Goal: Information Seeking & Learning: Compare options

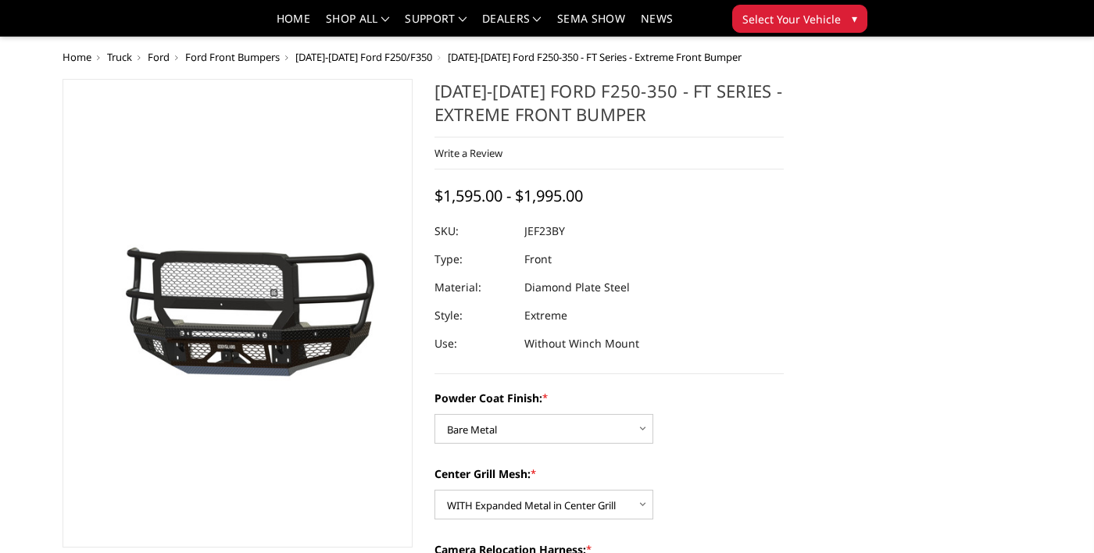
select select "3263"
select select "3266"
select select "3268"
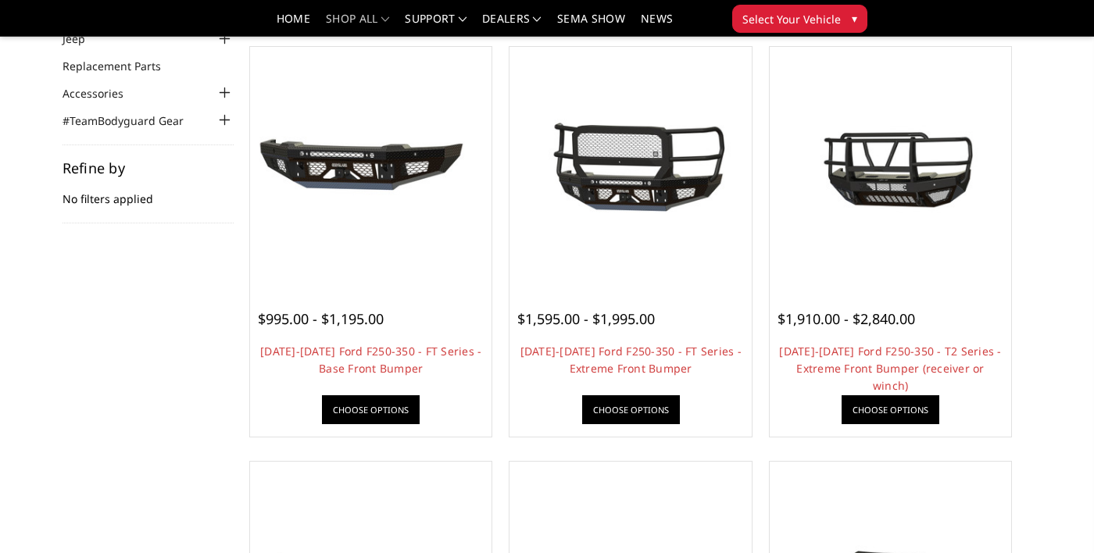
scroll to position [148, 0]
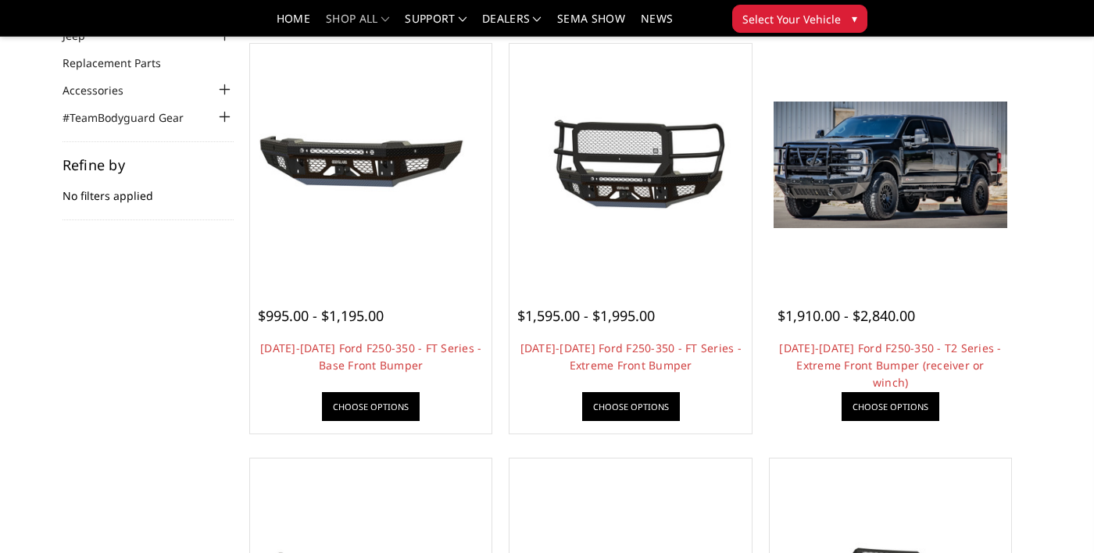
click at [892, 313] on span "$1,910.00 - $2,840.00" at bounding box center [845, 315] width 137 height 19
click at [887, 191] on img at bounding box center [890, 165] width 234 height 127
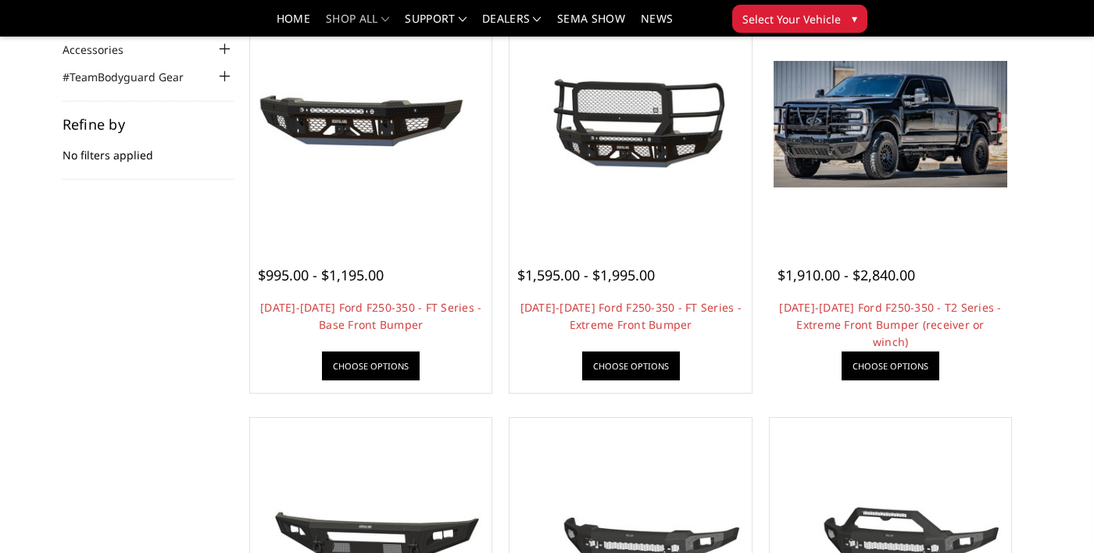
scroll to position [223, 0]
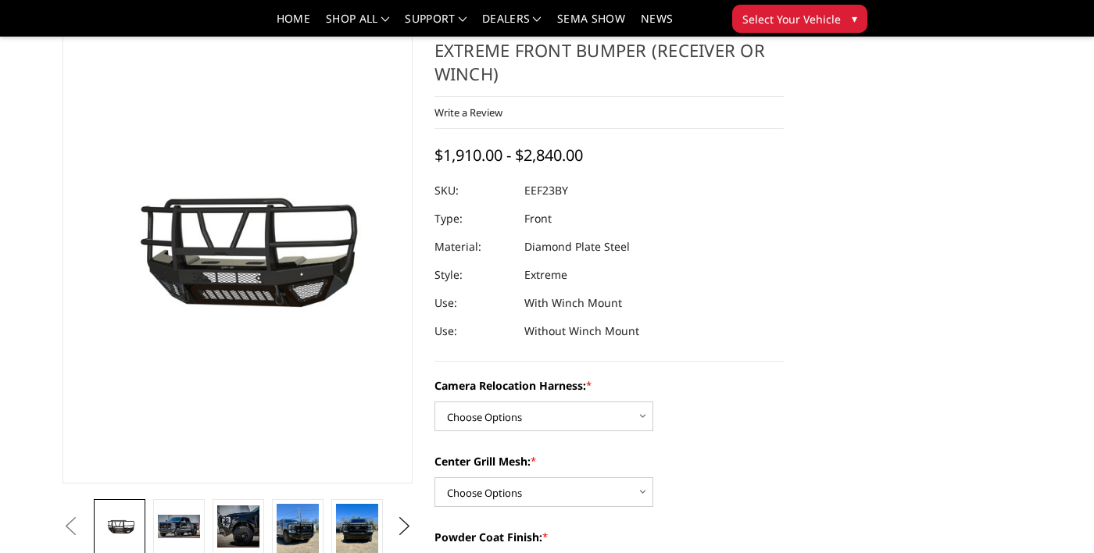
scroll to position [66, 0]
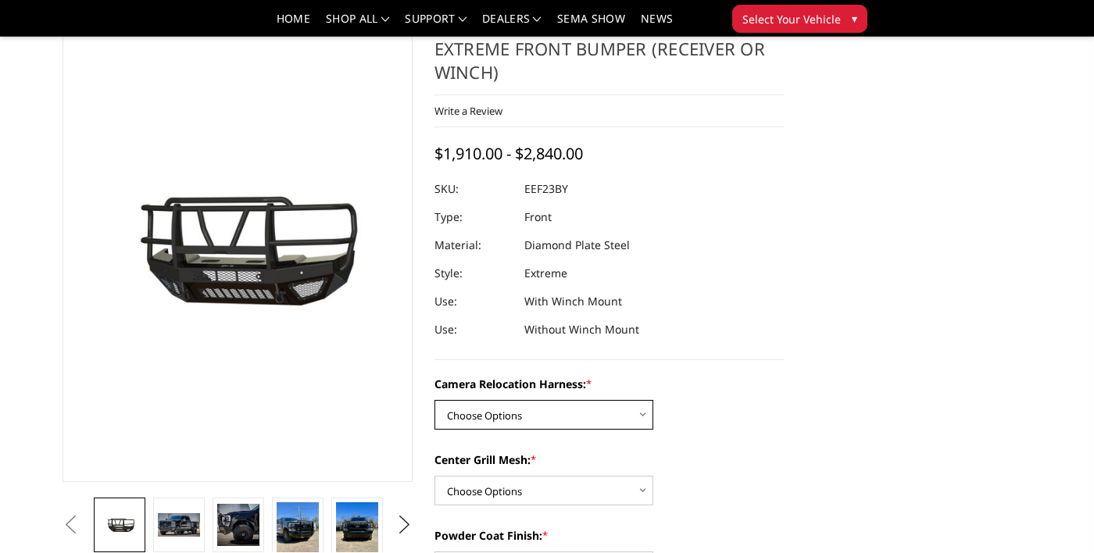
click at [619, 424] on select "Choose Options Without camera harness With camera harness" at bounding box center [543, 415] width 219 height 30
select select "3753"
click at [434, 400] on select "Choose Options Without camera harness With camera harness" at bounding box center [543, 415] width 219 height 30
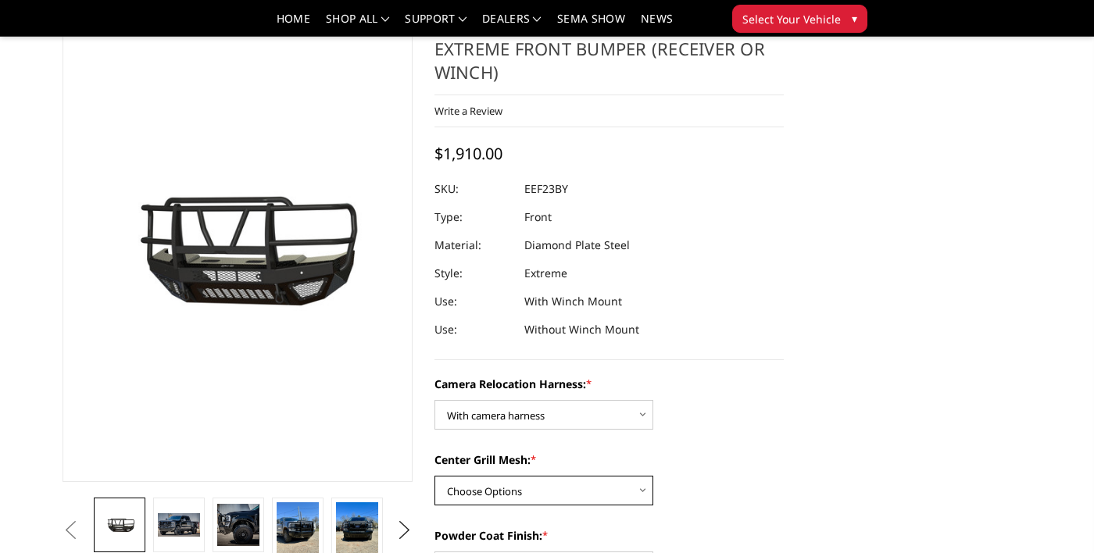
click at [619, 494] on select "Choose Options Without expanded metal With expanded metal" at bounding box center [543, 491] width 219 height 30
select select "3751"
click at [434, 476] on select "Choose Options Without expanded metal With expanded metal" at bounding box center [543, 491] width 219 height 30
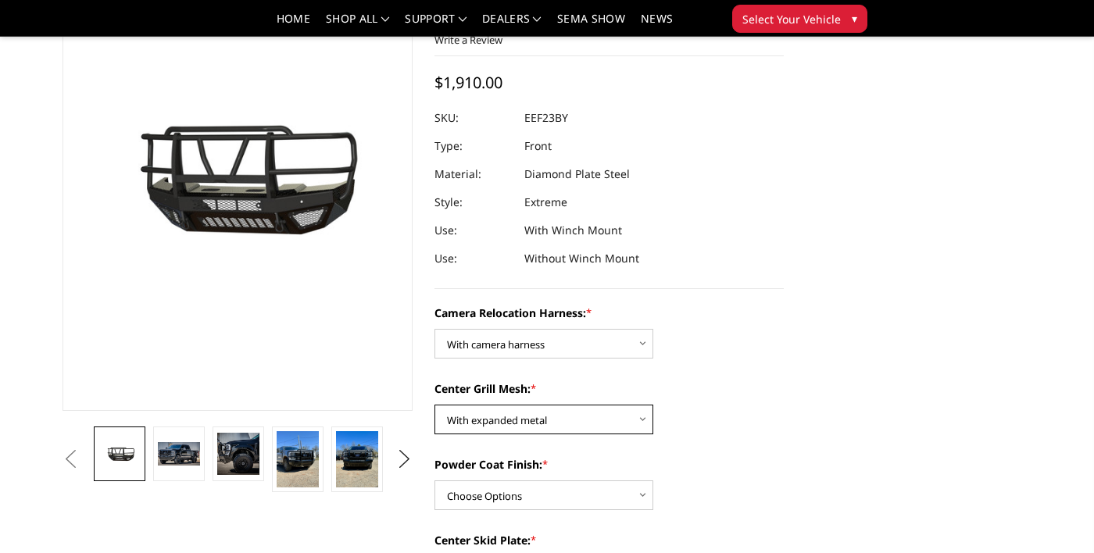
scroll to position [137, 0]
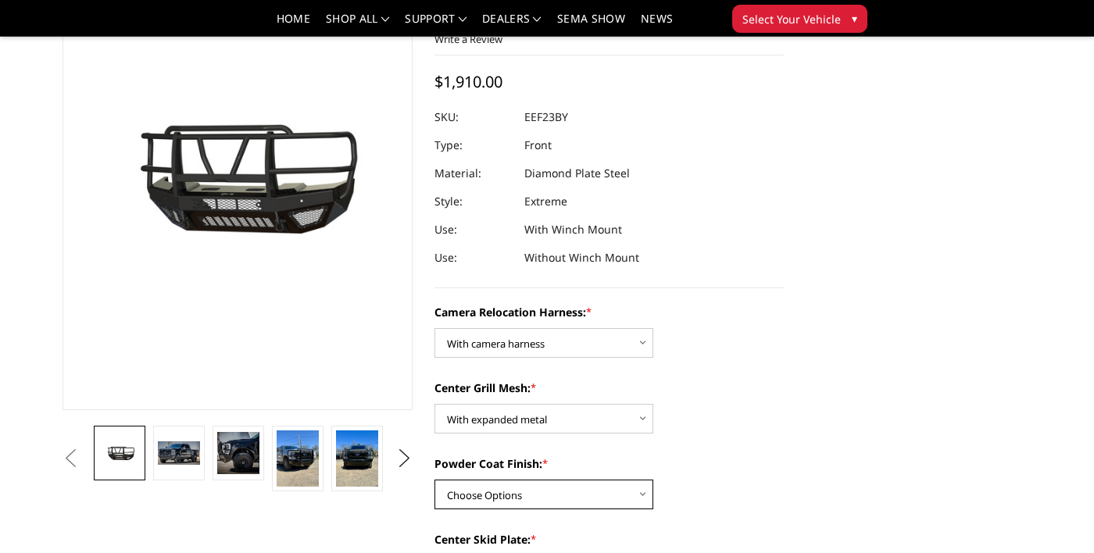
click at [609, 498] on select "Choose Options Textured Black Powder Coat Gloss Black Powder Coat Bare Metal" at bounding box center [543, 495] width 219 height 30
select select "3748"
click at [434, 480] on select "Choose Options Textured Black Powder Coat Gloss Black Powder Coat Bare Metal" at bounding box center [543, 495] width 219 height 30
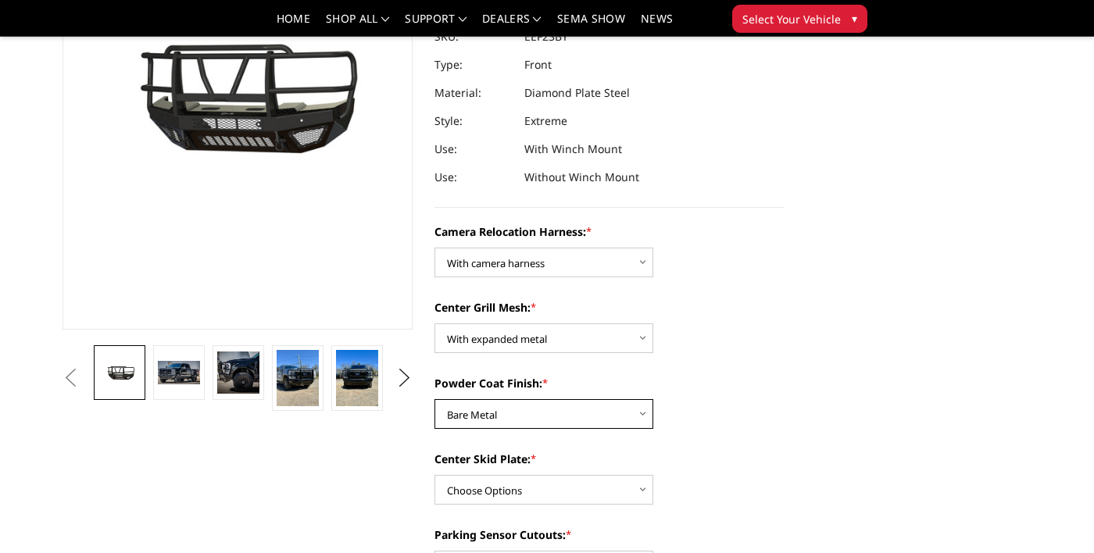
scroll to position [220, 0]
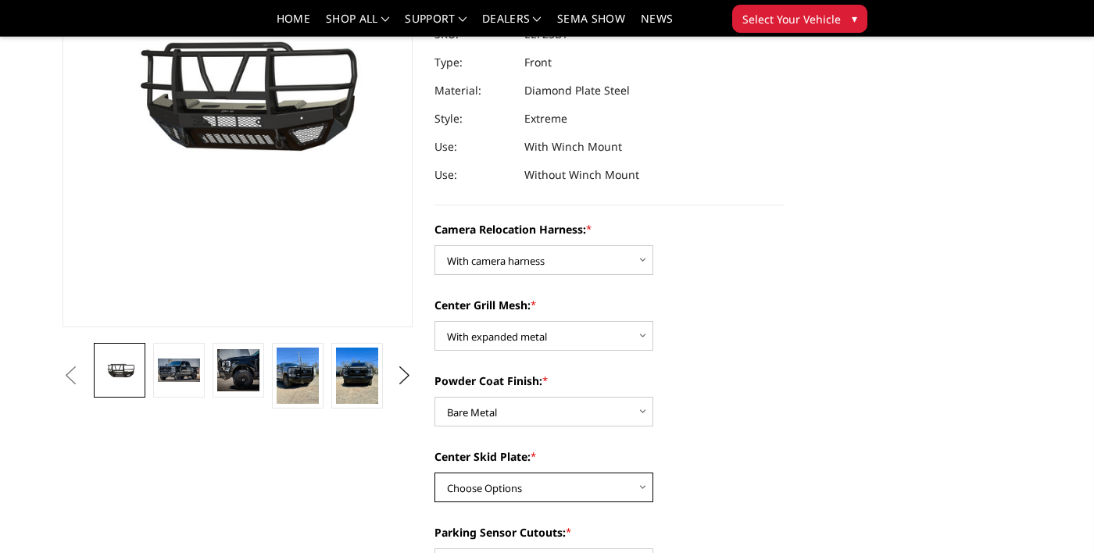
click at [608, 497] on select "Choose Options Winch Mount Skid Plate Standard Skid Plate (included) 2" Receive…" at bounding box center [543, 488] width 219 height 30
select select "3745"
click at [434, 473] on select "Choose Options Winch Mount Skid Plate Standard Skid Plate (included) 2" Receive…" at bounding box center [543, 488] width 219 height 30
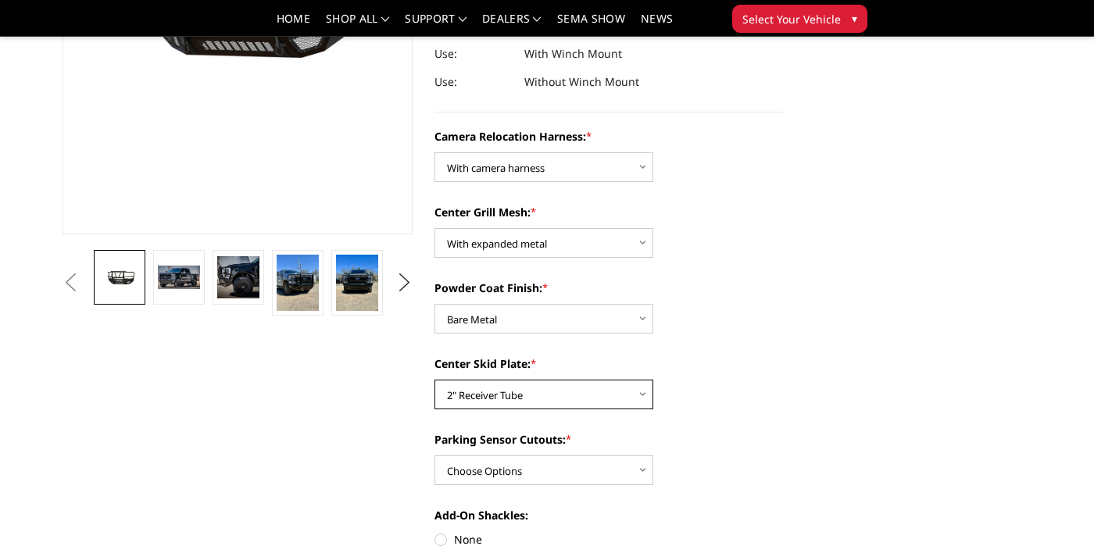
scroll to position [314, 0]
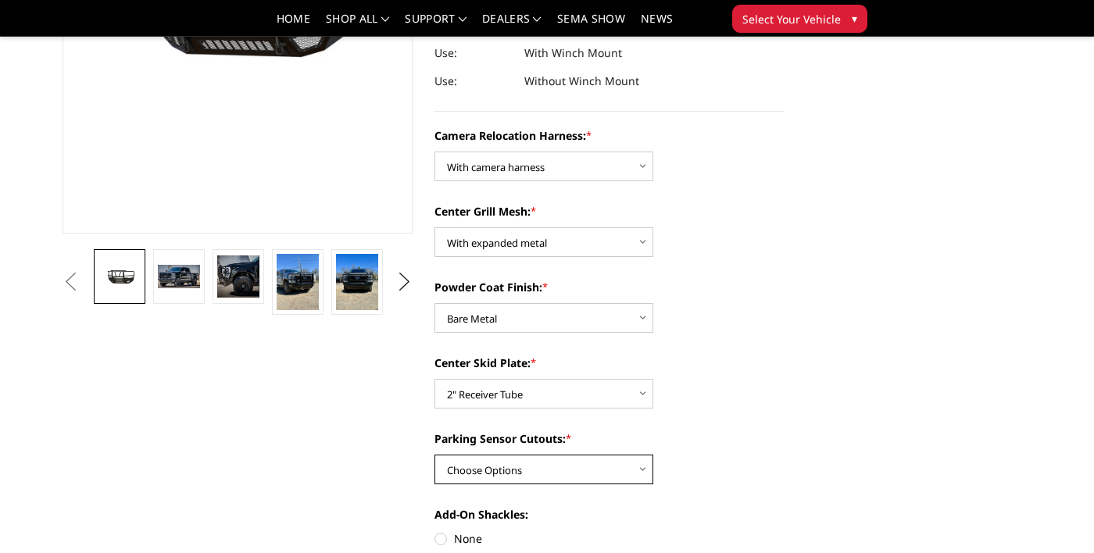
click at [610, 476] on select "Choose Options Yes - With Parking Sensor Cutouts" at bounding box center [543, 470] width 219 height 30
select select "3744"
click at [434, 455] on select "Choose Options Yes - With Parking Sensor Cutouts" at bounding box center [543, 470] width 219 height 30
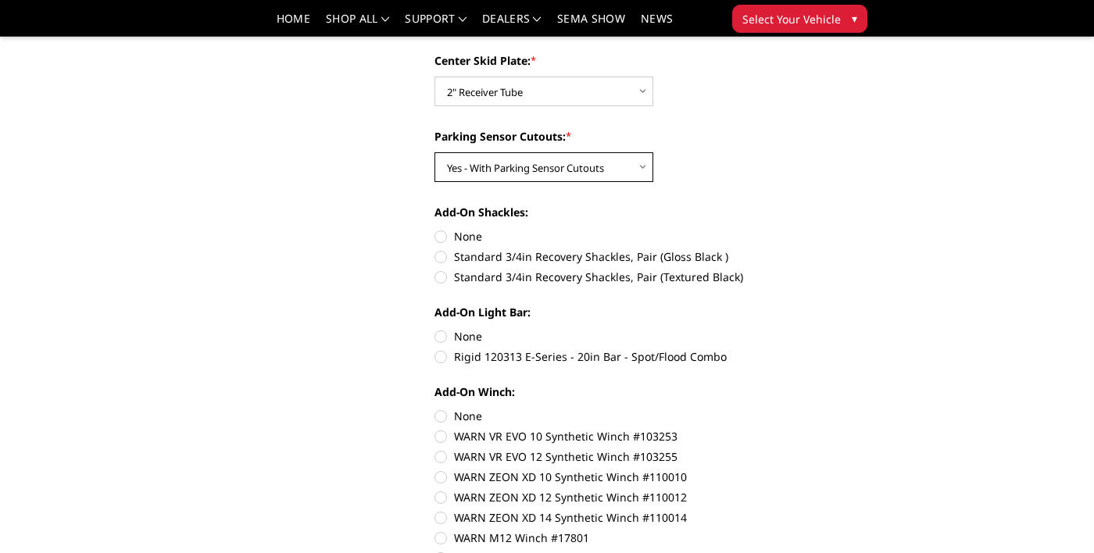
scroll to position [617, 0]
click at [693, 255] on label "Standard 3/4in Recovery Shackles, Pair (Gloss Black )" at bounding box center [609, 256] width 350 height 16
click at [783, 228] on input "Standard 3/4in Recovery Shackles, Pair (Gloss Black )" at bounding box center [783, 227] width 1 height 1
radio input "true"
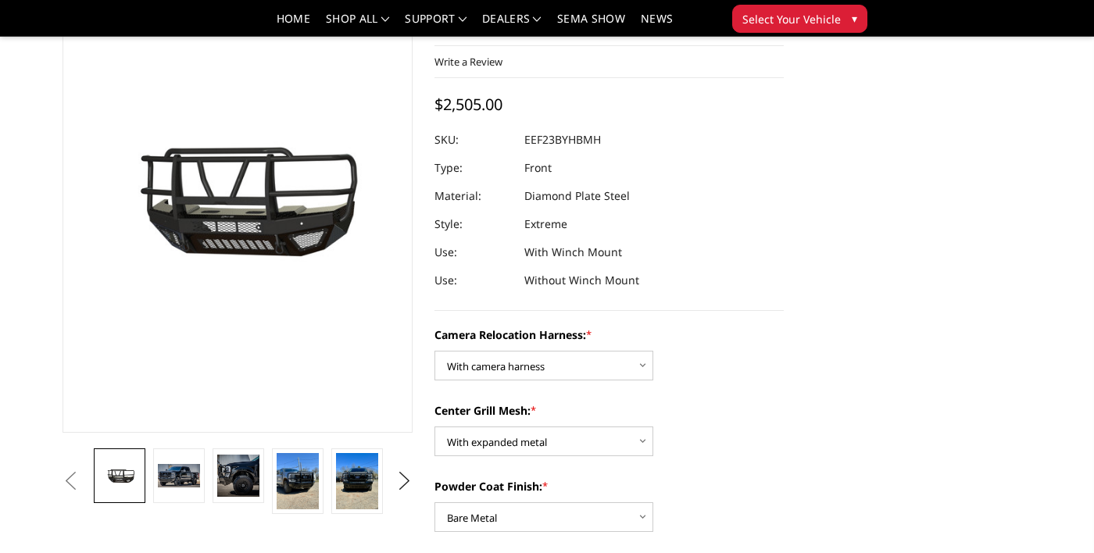
scroll to position [123, 0]
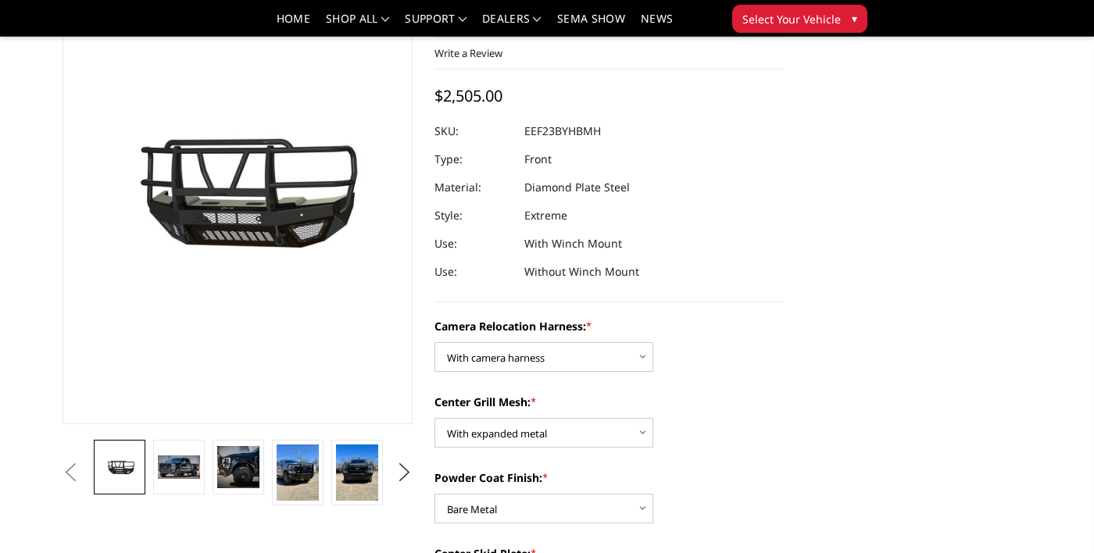
click at [261, 218] on img at bounding box center [563, 235] width 1000 height 558
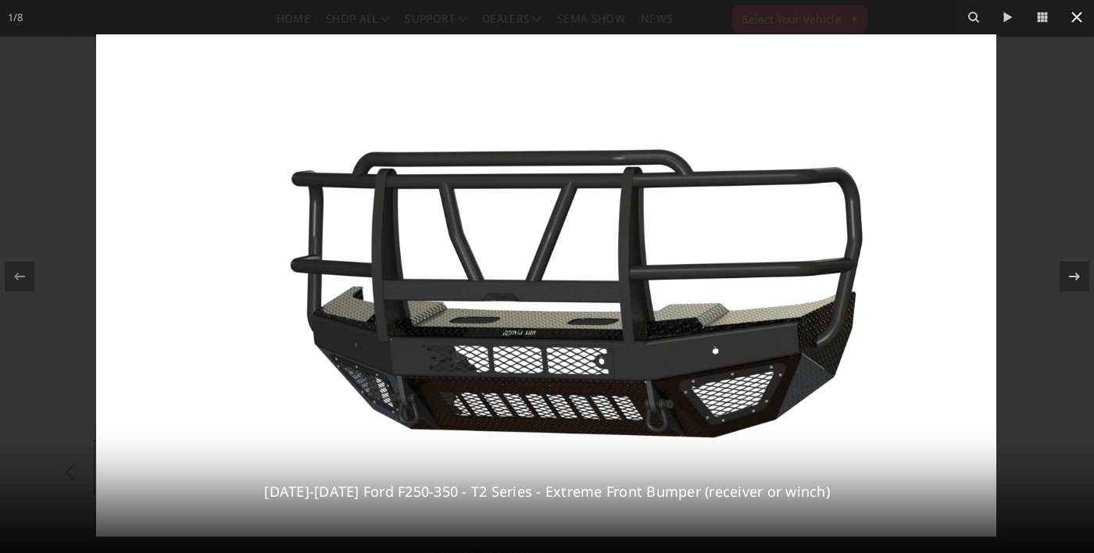
click at [1076, 10] on icon at bounding box center [1076, 17] width 19 height 19
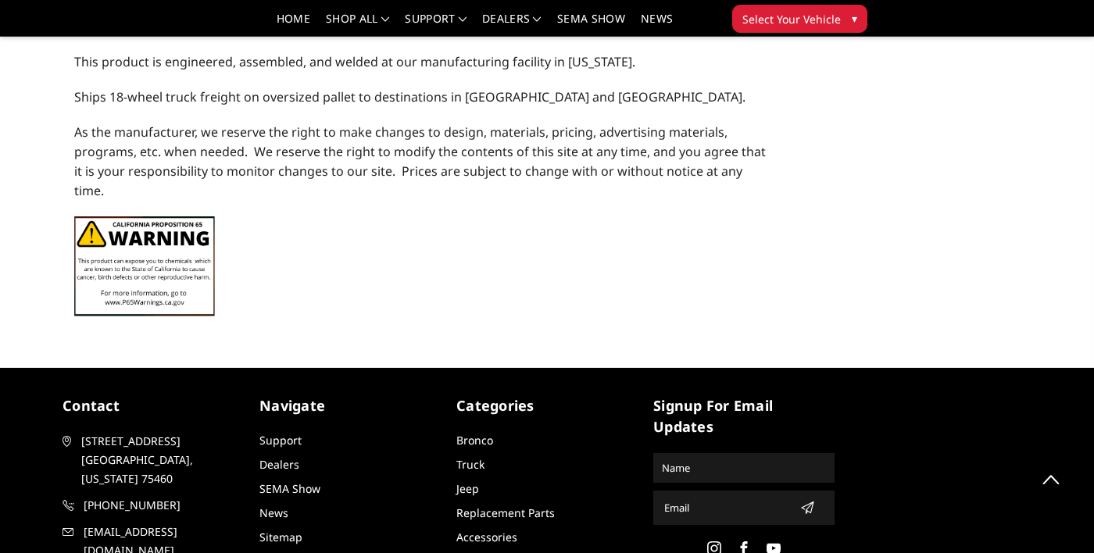
scroll to position [1854, 0]
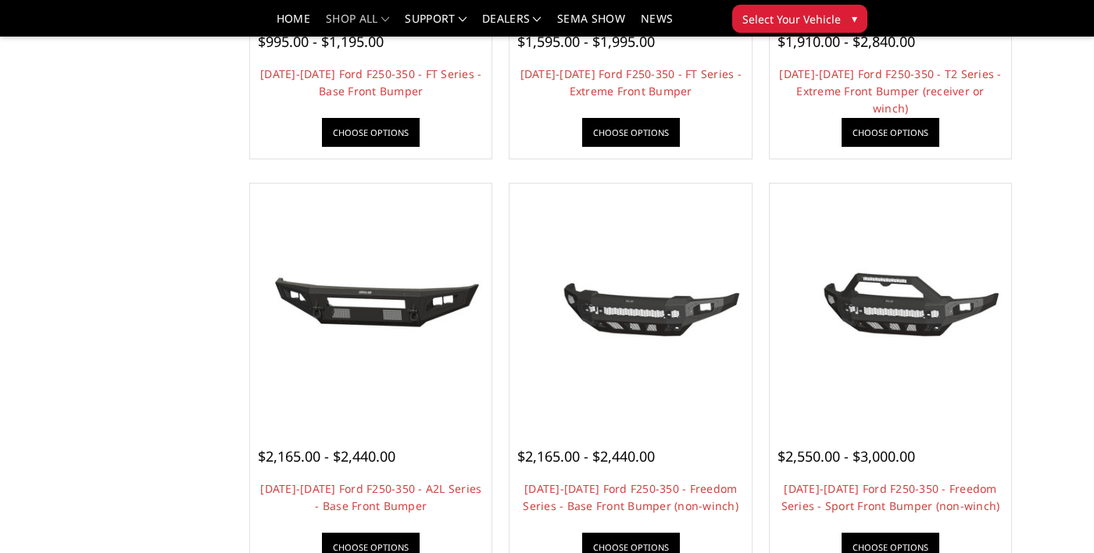
scroll to position [431, 0]
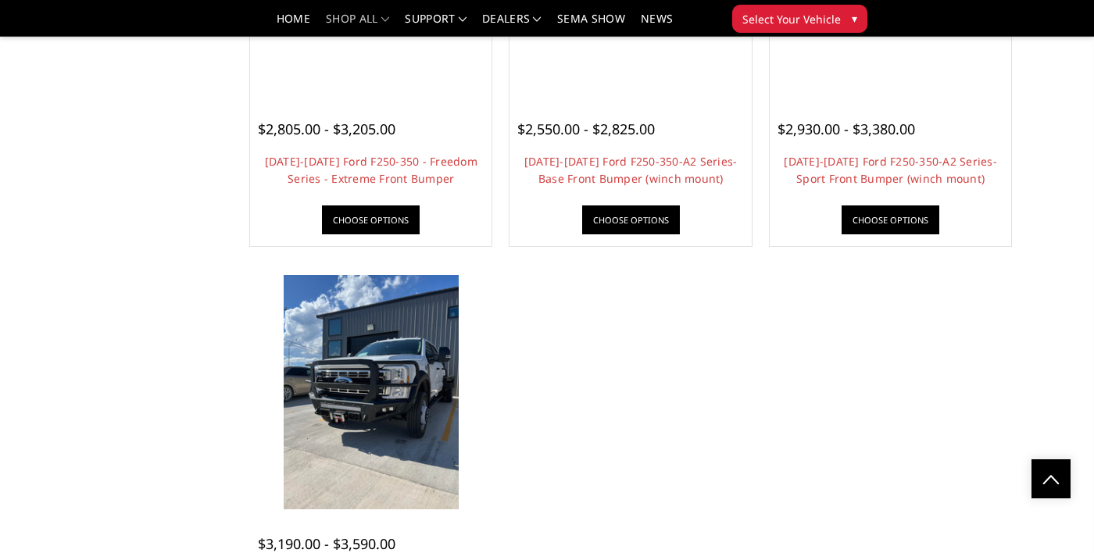
click at [353, 395] on img at bounding box center [372, 392] width 176 height 234
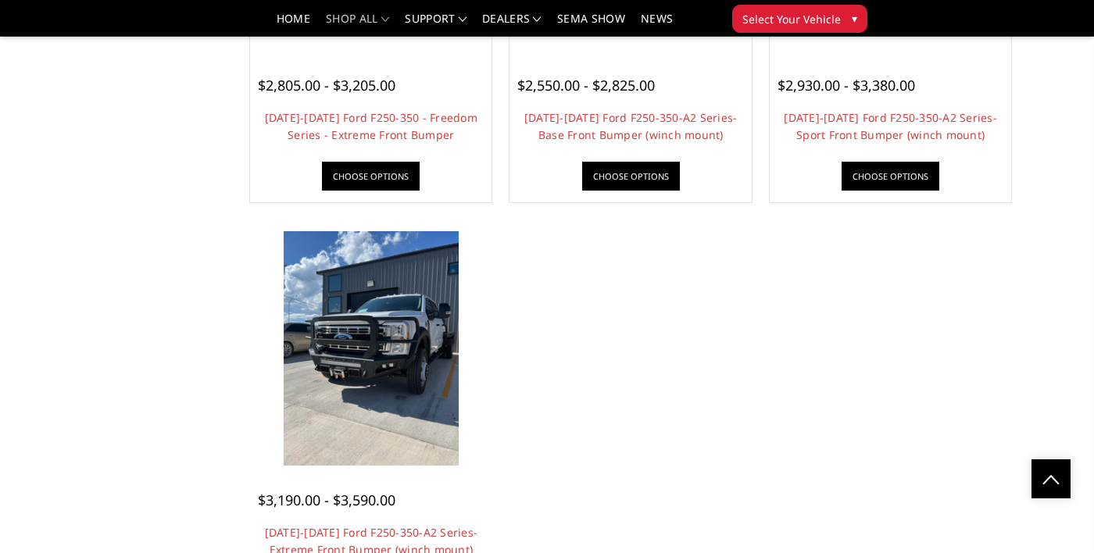
scroll to position [1239, 0]
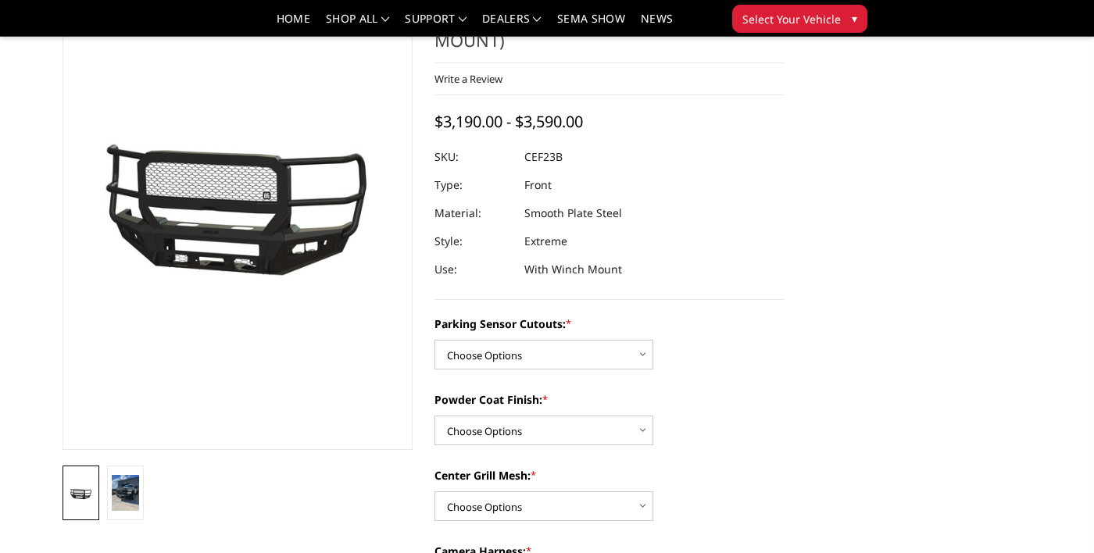
scroll to position [98, 0]
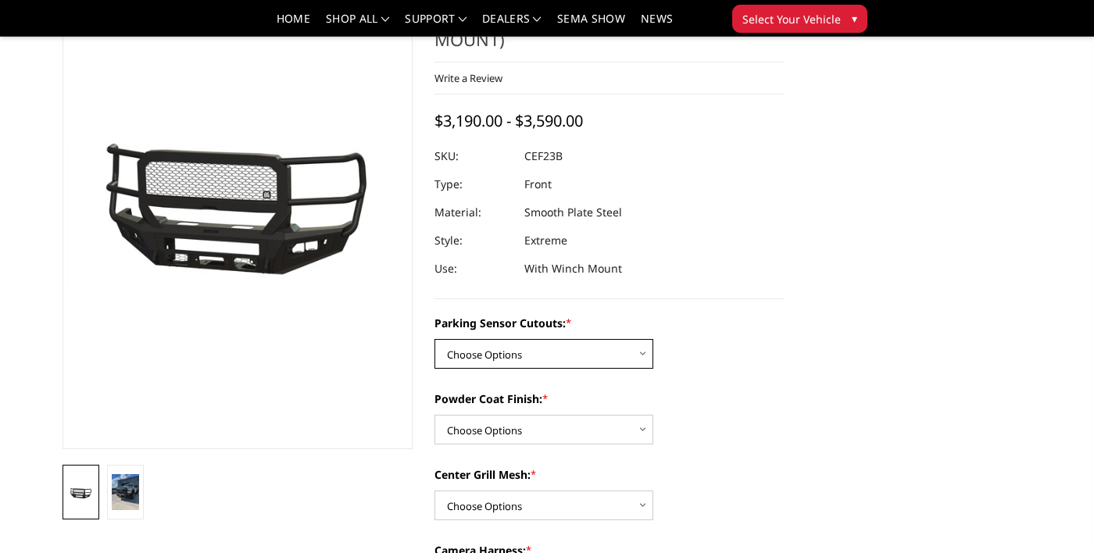
click at [591, 359] on select "Choose Options No-Without Parking Sensor Cutouts Yes-With Parking Sensor Cutouts" at bounding box center [543, 354] width 219 height 30
select select "2421"
click at [434, 339] on select "Choose Options No-Without Parking Sensor Cutouts Yes-With Parking Sensor Cutouts" at bounding box center [543, 354] width 219 height 30
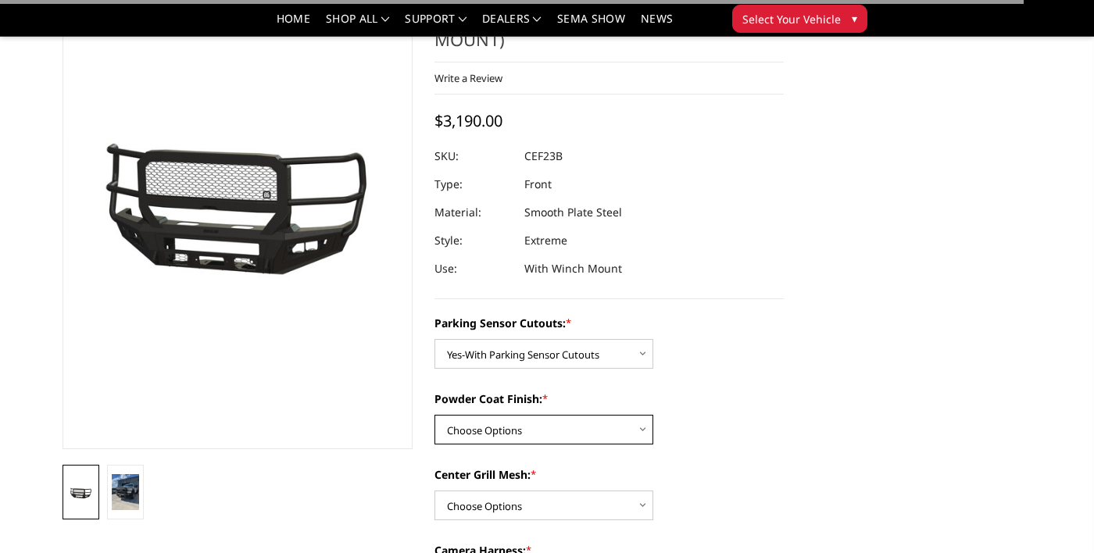
click at [591, 432] on select "Choose Options Bare Metal Textured Black Powder Coat" at bounding box center [543, 430] width 219 height 30
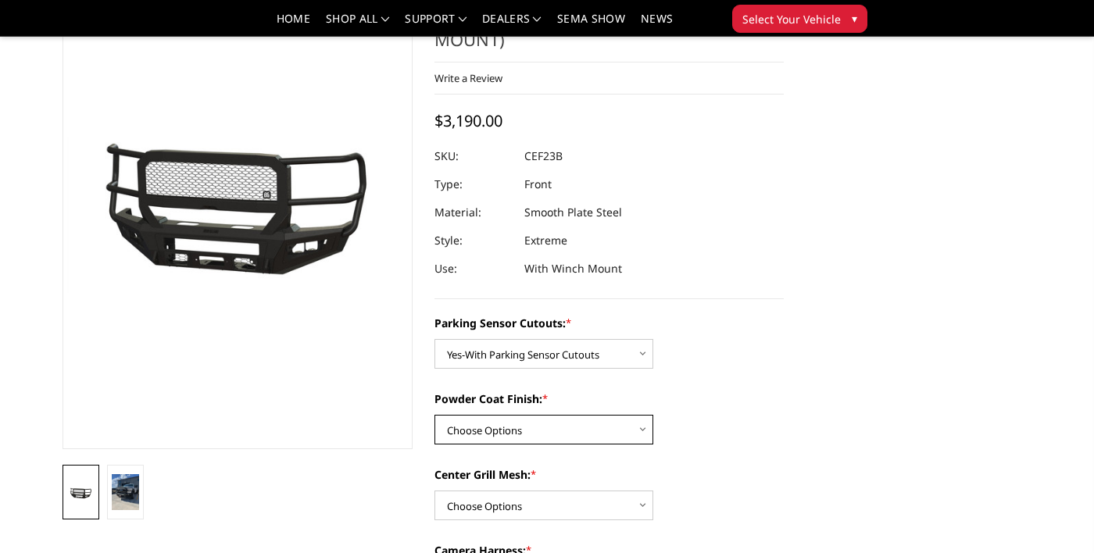
select select "2422"
click at [434, 415] on select "Choose Options Bare Metal Textured Black Powder Coat" at bounding box center [543, 430] width 219 height 30
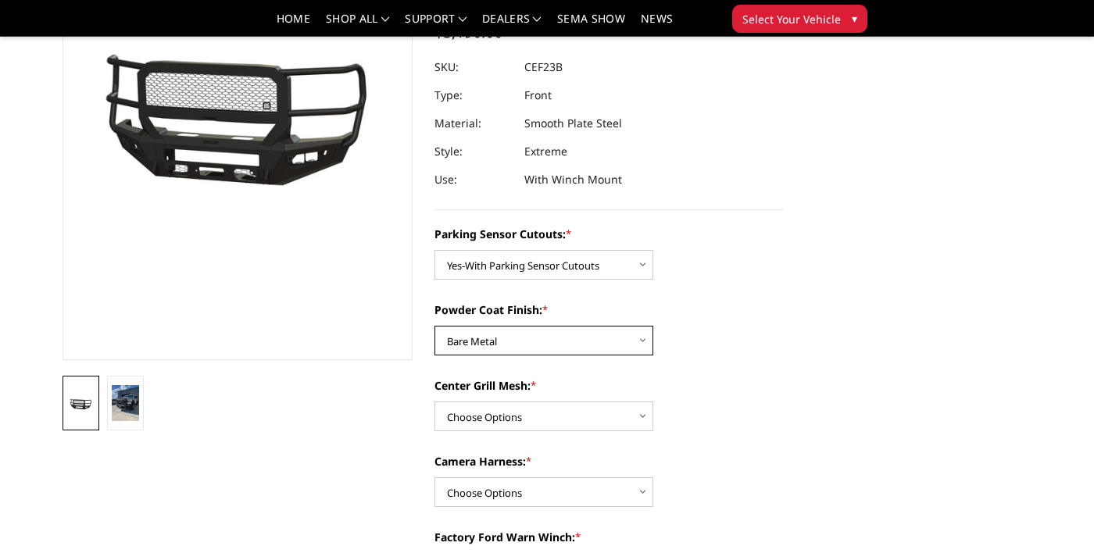
scroll to position [193, 0]
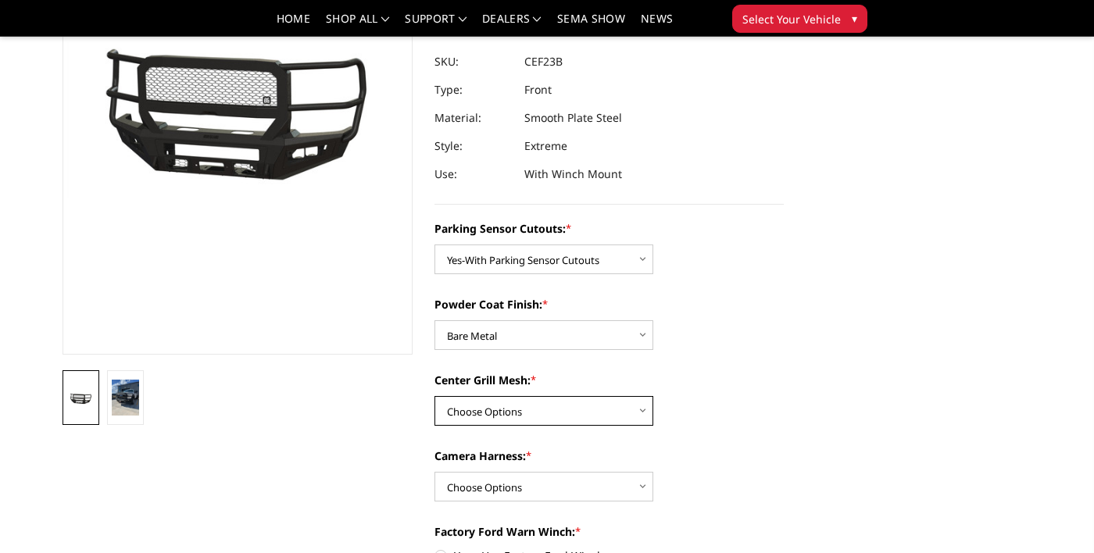
click at [597, 422] on select "Choose Options With Center Grill Mesh Without Center Grill Mesh" at bounding box center [543, 411] width 219 height 30
select select "2424"
click at [434, 396] on select "Choose Options With Center Grill Mesh Without Center Grill Mesh" at bounding box center [543, 411] width 219 height 30
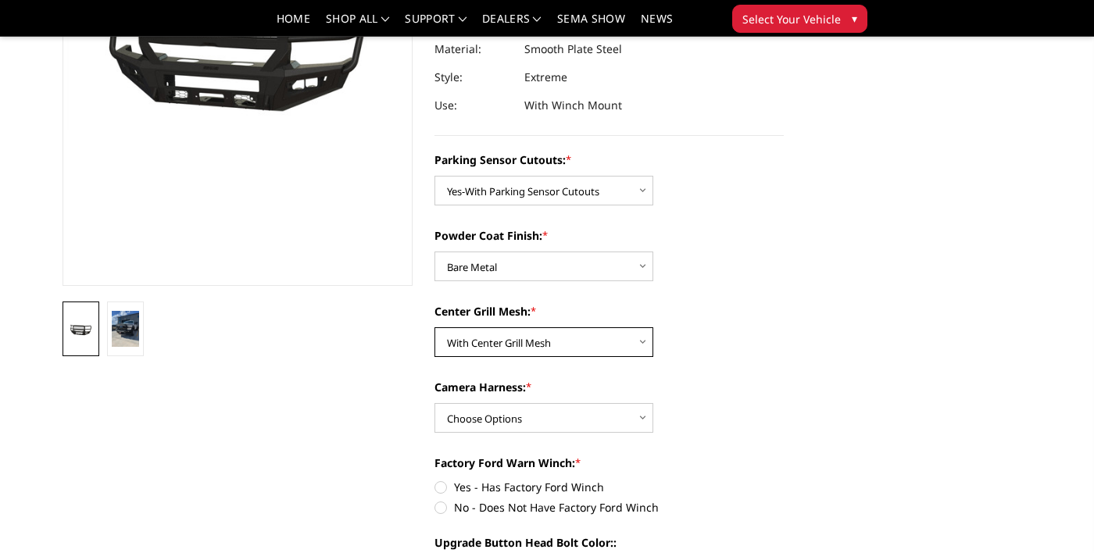
scroll to position [260, 0]
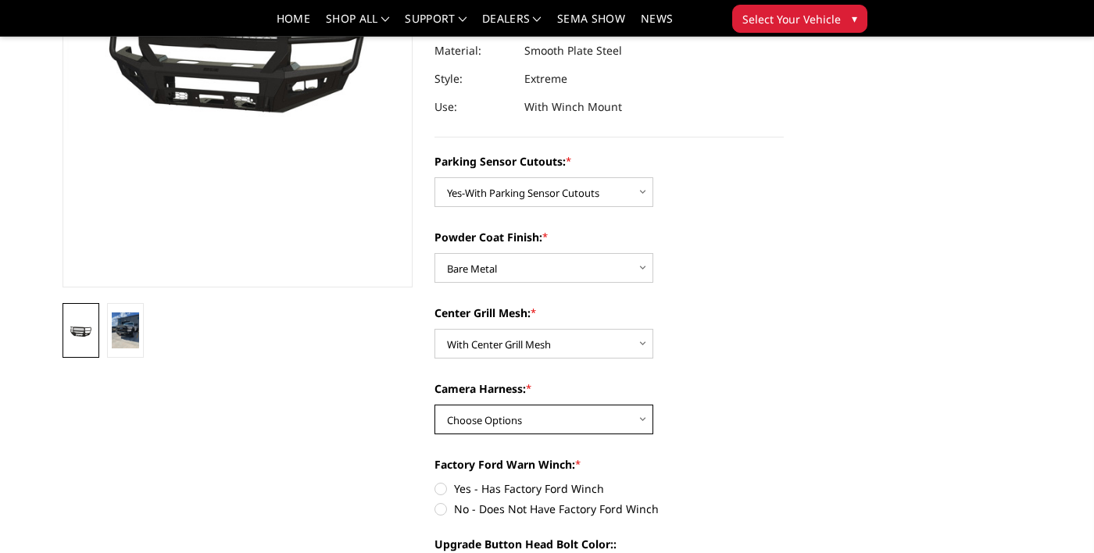
click at [612, 430] on select "Choose Options WITH Camera Harness WITHOUT Camera Harness" at bounding box center [543, 420] width 219 height 30
select select "2426"
click at [434, 405] on select "Choose Options WITH Camera Harness WITHOUT Camera Harness" at bounding box center [543, 420] width 219 height 30
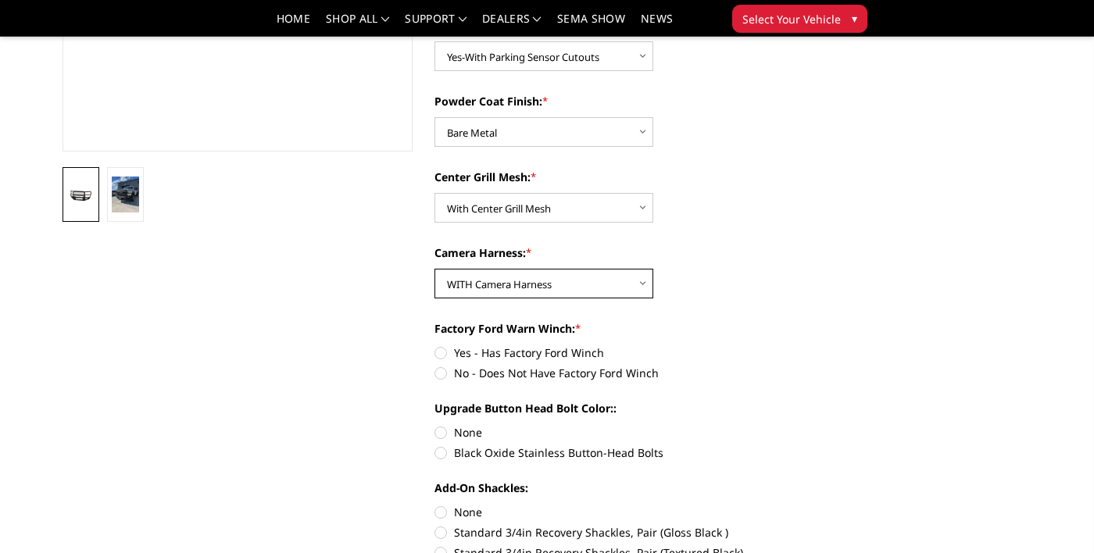
scroll to position [396, 0]
click at [641, 378] on label "No - Does Not Have Factory Ford Winch" at bounding box center [609, 373] width 350 height 16
click at [783, 345] on input "No - Does Not Have Factory Ford Winch" at bounding box center [783, 344] width 1 height 1
radio input "true"
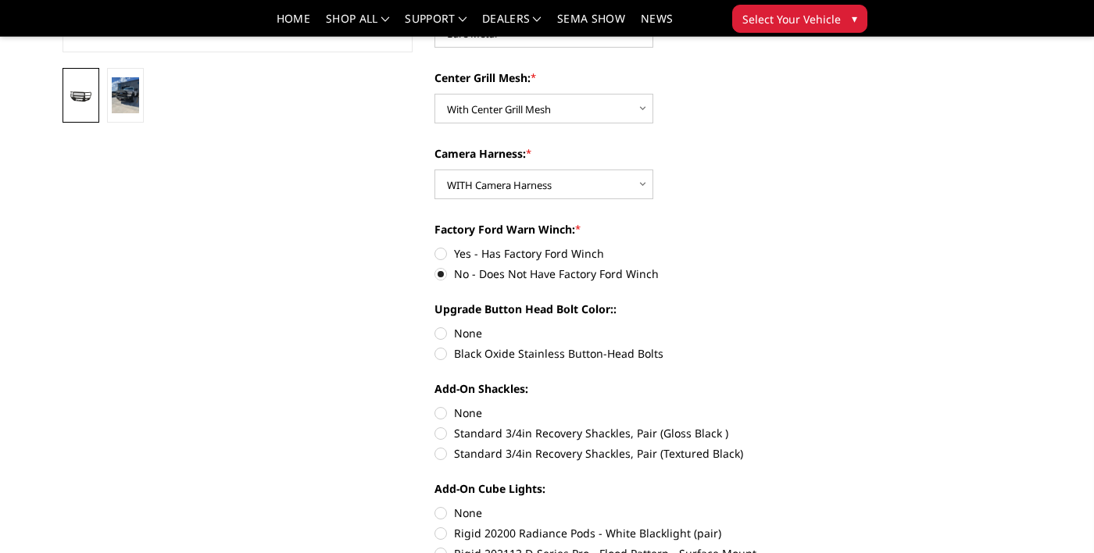
scroll to position [508, 0]
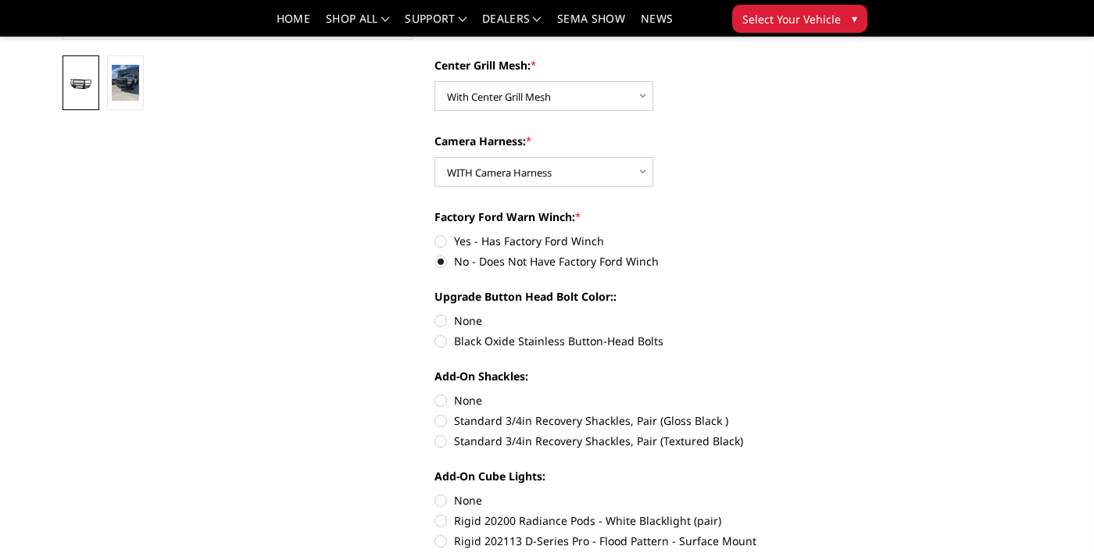
click at [698, 417] on label "Standard 3/4in Recovery Shackles, Pair (Gloss Black )" at bounding box center [609, 420] width 350 height 16
click at [783, 393] on input "Standard 3/4in Recovery Shackles, Pair (Gloss Black )" at bounding box center [783, 392] width 1 height 1
radio input "true"
click at [630, 341] on label "Black Oxide Stainless Button-Head Bolts" at bounding box center [609, 341] width 350 height 16
click at [783, 313] on input "Black Oxide Stainless Button-Head Bolts" at bounding box center [783, 312] width 1 height 1
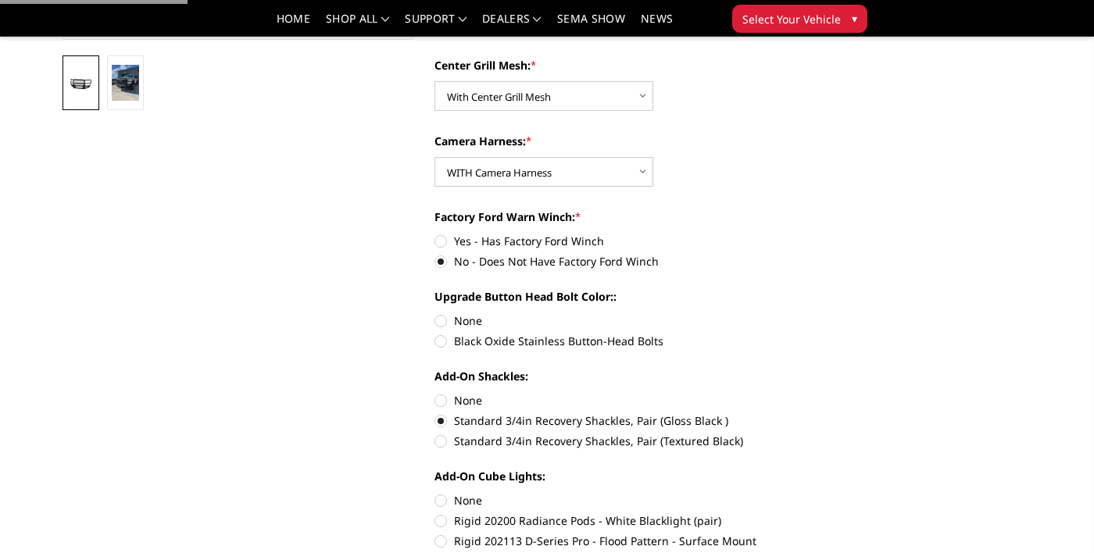
radio input "true"
click at [487, 312] on label "None" at bounding box center [609, 320] width 350 height 16
click at [435, 312] on input "None" at bounding box center [434, 312] width 1 height 1
radio input "true"
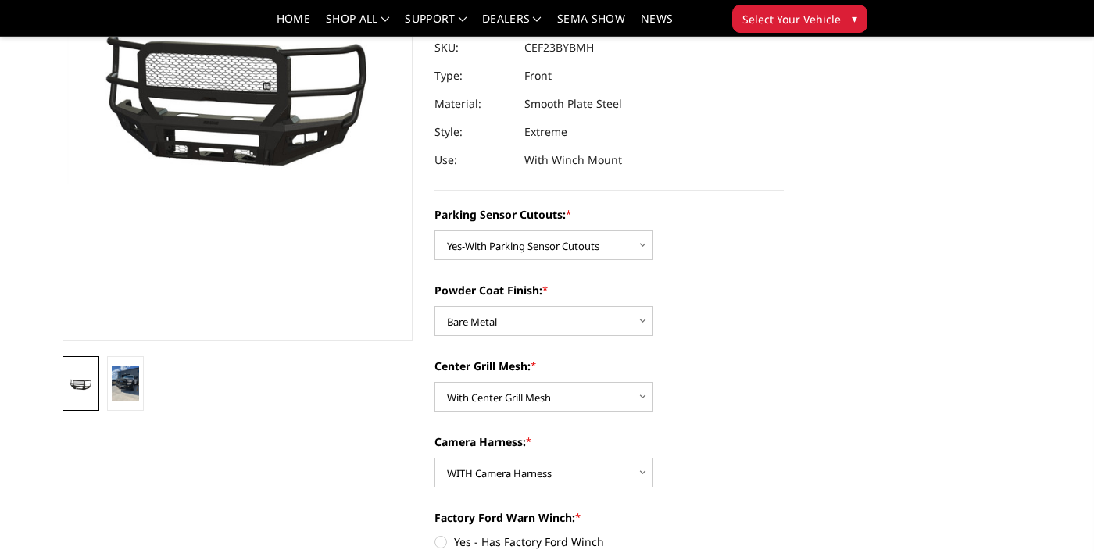
scroll to position [209, 0]
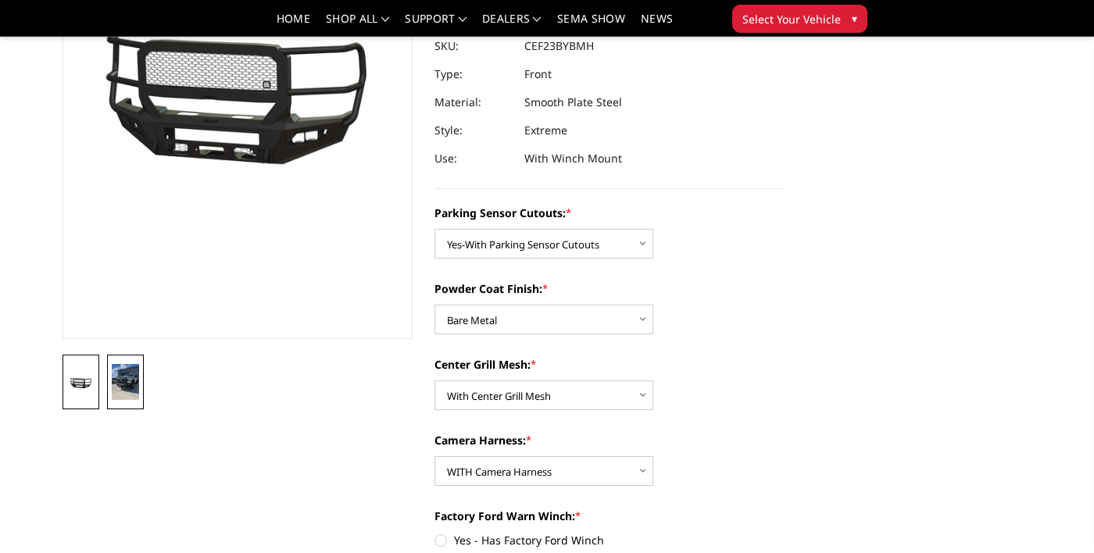
click at [130, 404] on link at bounding box center [125, 382] width 37 height 55
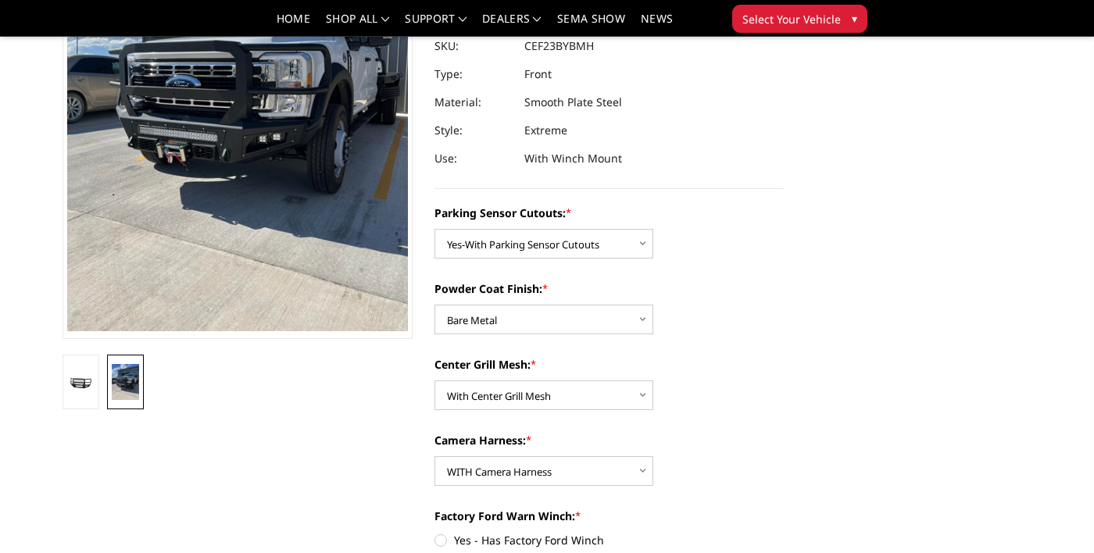
click at [259, 169] on img at bounding box center [438, 371] width 750 height 1000
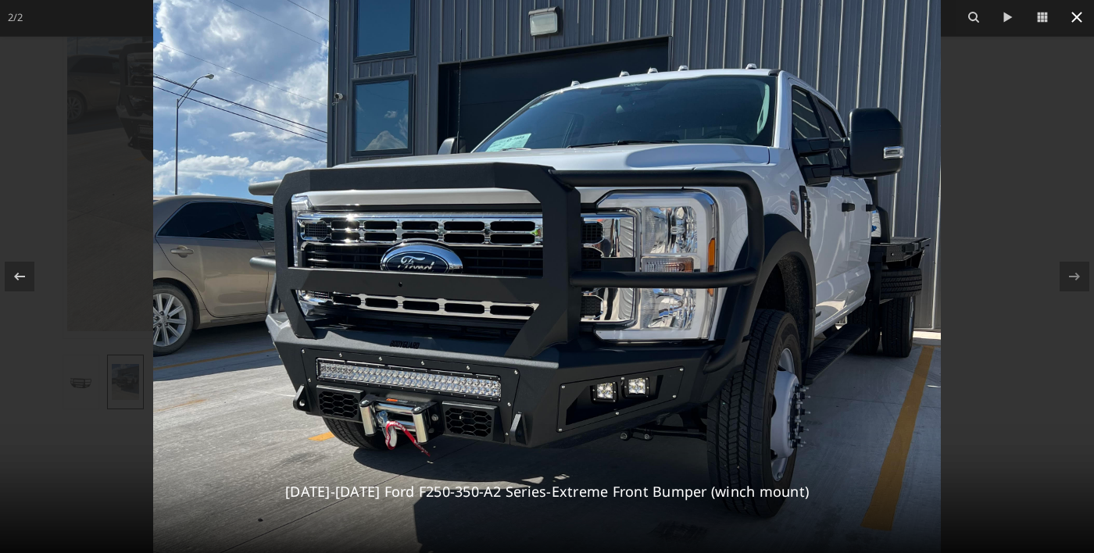
click at [1067, 23] on icon at bounding box center [1076, 17] width 19 height 19
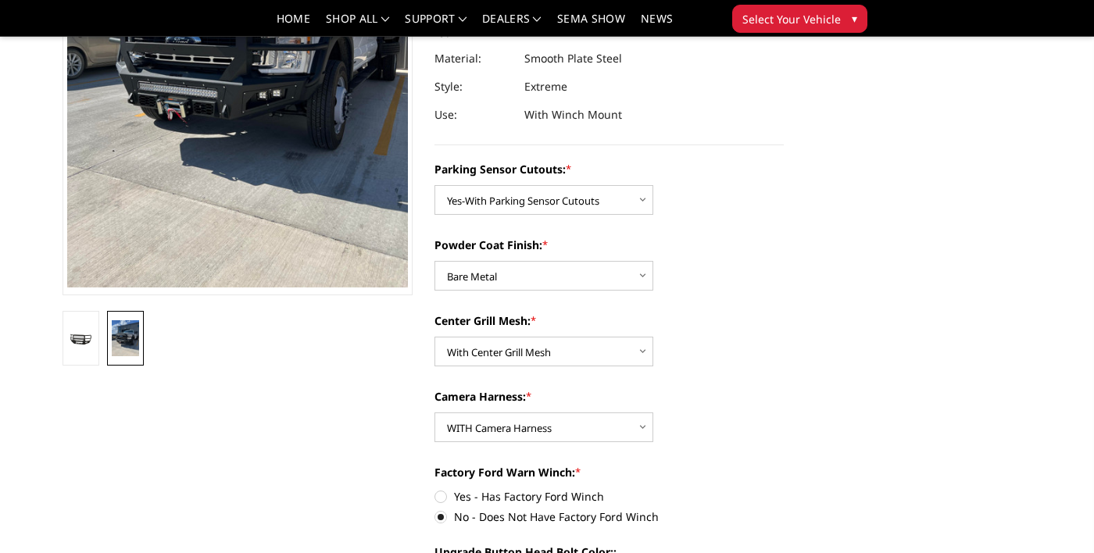
scroll to position [284, 0]
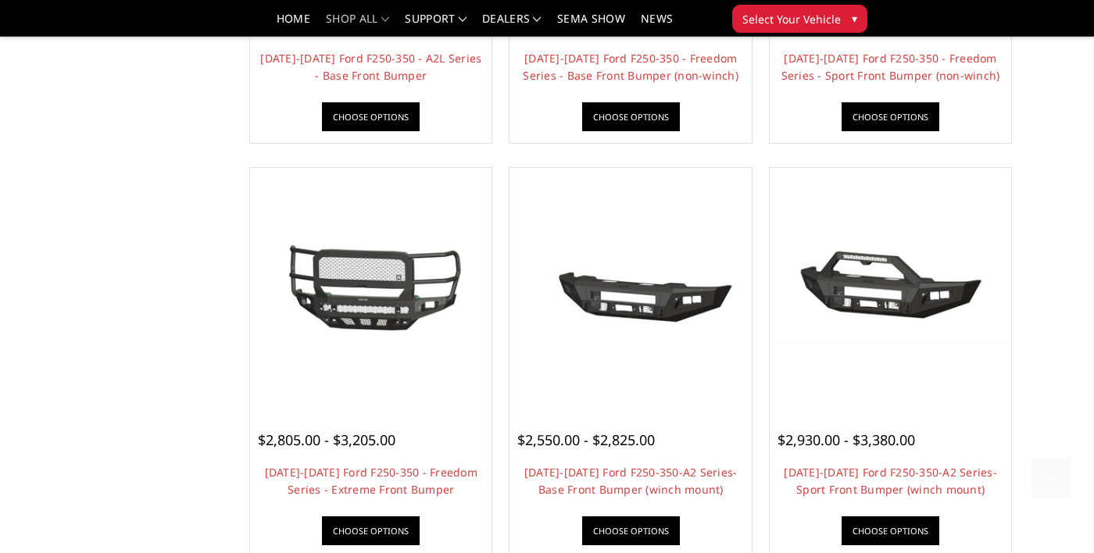
scroll to position [852, 0]
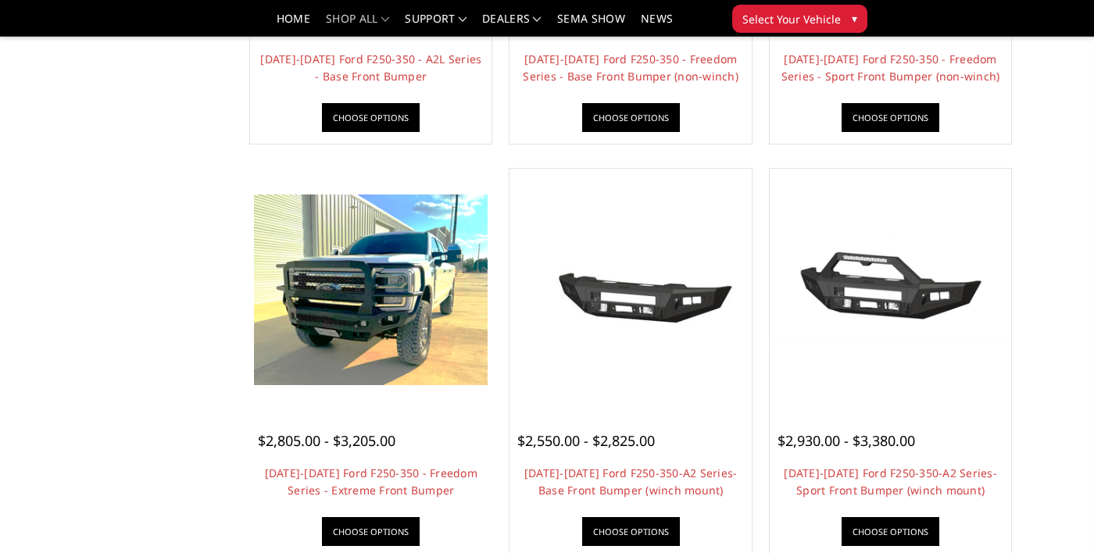
click at [390, 291] on img at bounding box center [371, 290] width 234 height 191
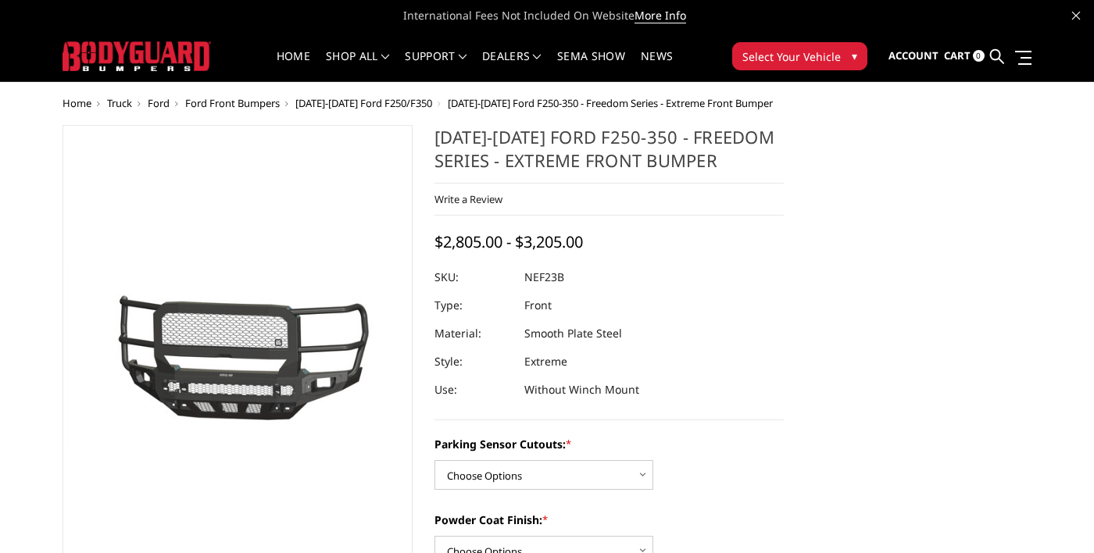
click at [252, 357] on img at bounding box center [563, 399] width 1000 height 547
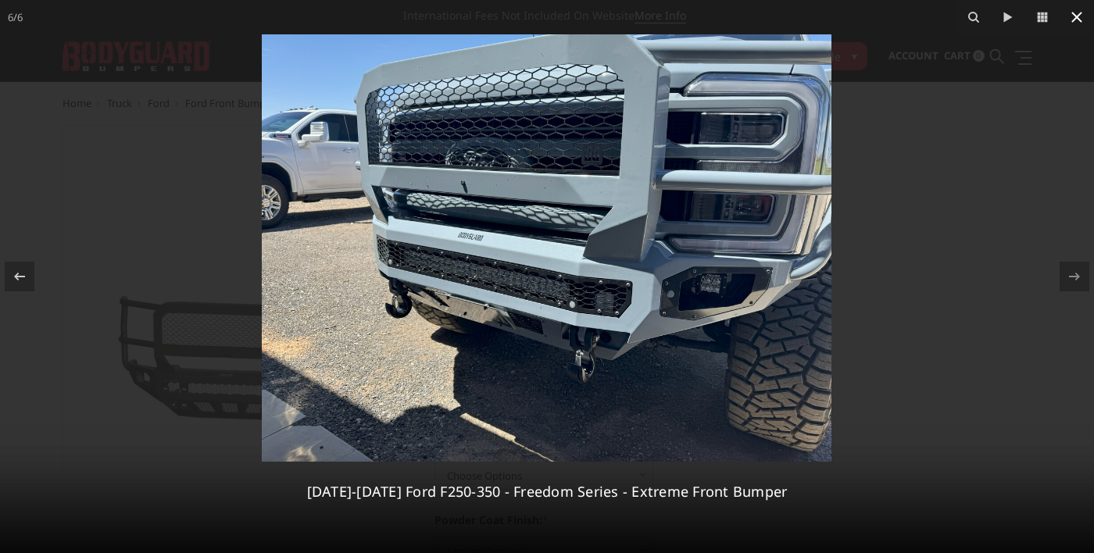
click at [1081, 18] on icon at bounding box center [1076, 17] width 19 height 19
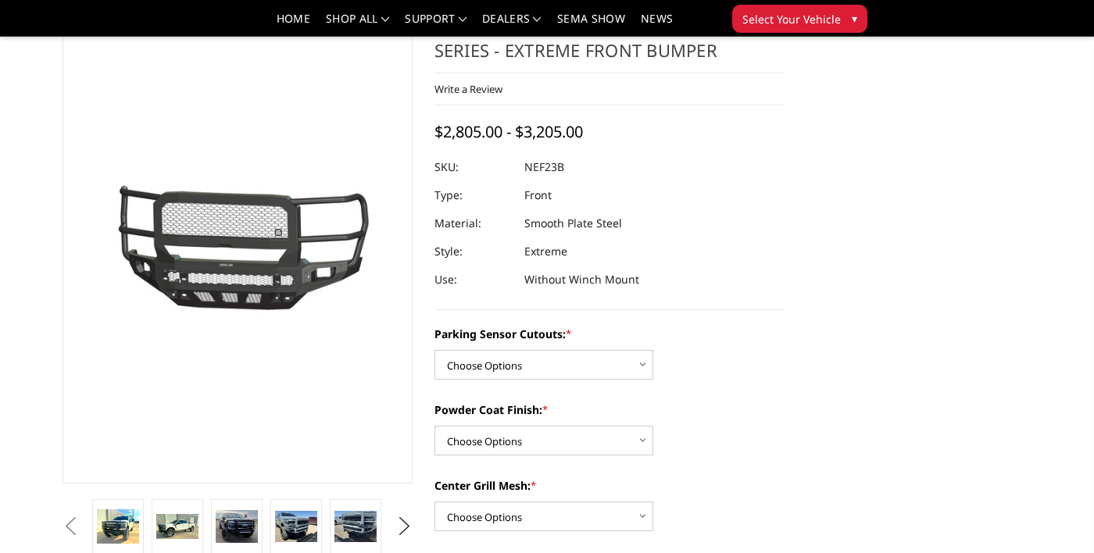
scroll to position [67, 0]
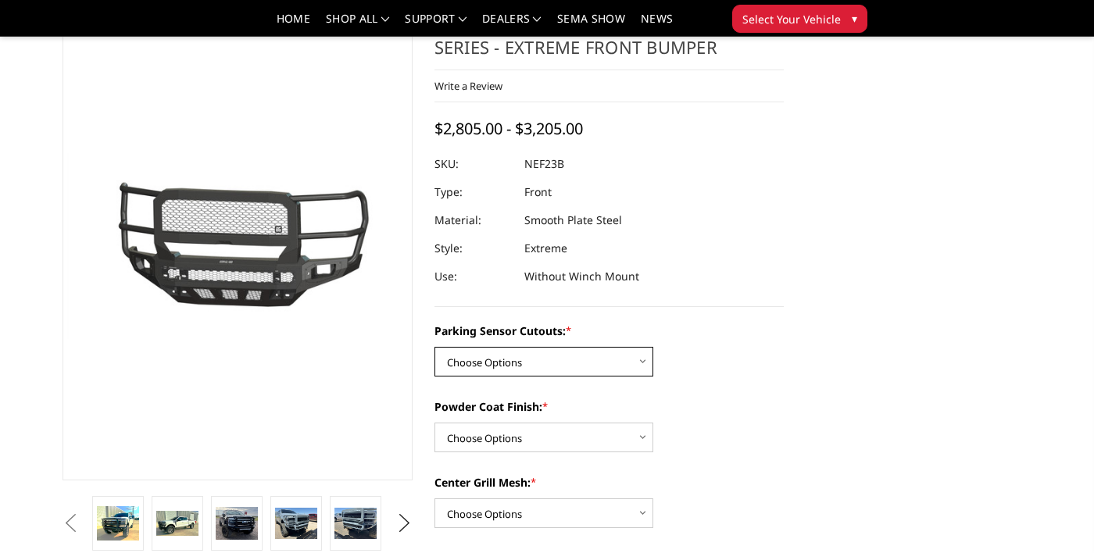
click at [602, 362] on select "Choose Options No - Without Parking Sensor Cutouts Yes - With Parking Sensor Cu…" at bounding box center [543, 362] width 219 height 30
select select "2583"
click at [434, 347] on select "Choose Options No - Without Parking Sensor Cutouts Yes - With Parking Sensor Cu…" at bounding box center [543, 362] width 219 height 30
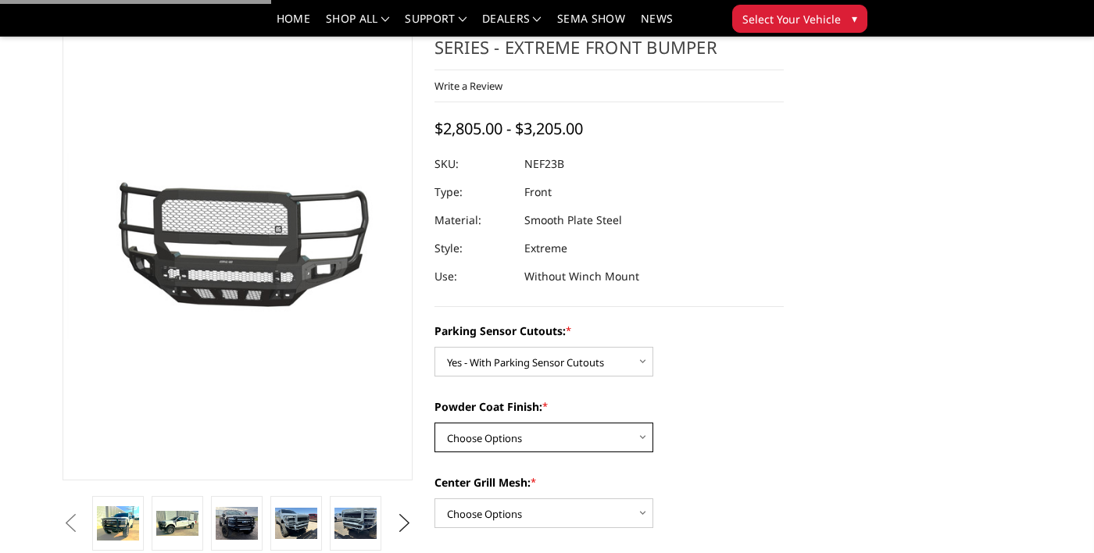
click at [607, 434] on select "Choose Options Bare Metal Textured Black Powder Coat" at bounding box center [543, 438] width 219 height 30
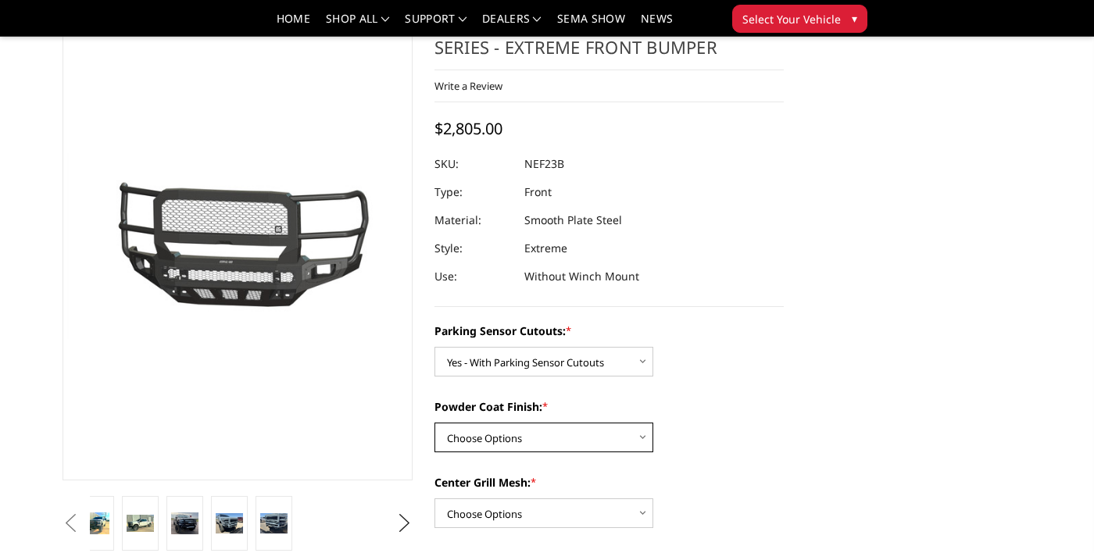
select select "2584"
click at [434, 423] on select "Choose Options Bare Metal Textured Black Powder Coat" at bounding box center [543, 438] width 219 height 30
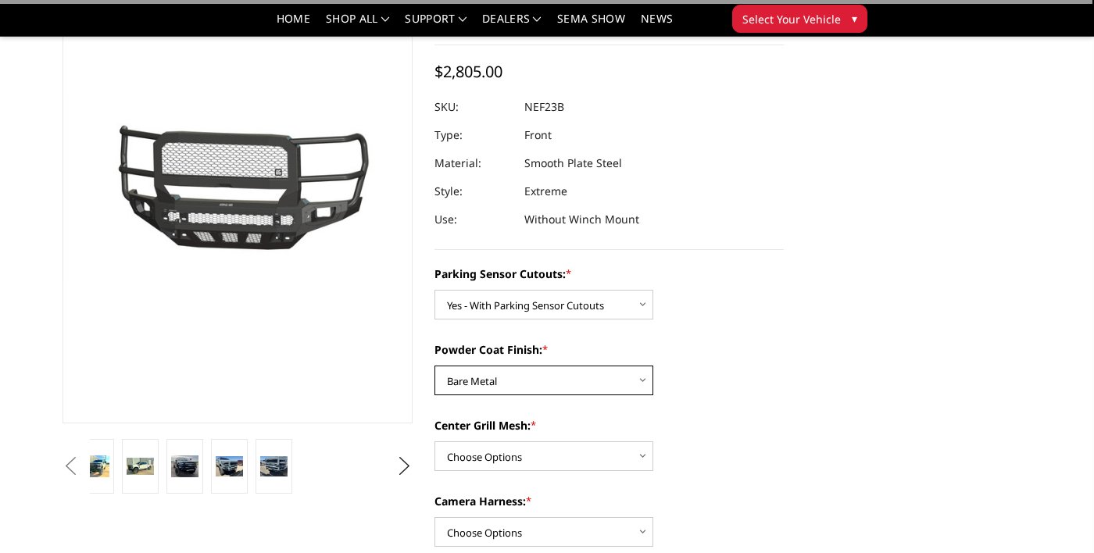
scroll to position [188, 0]
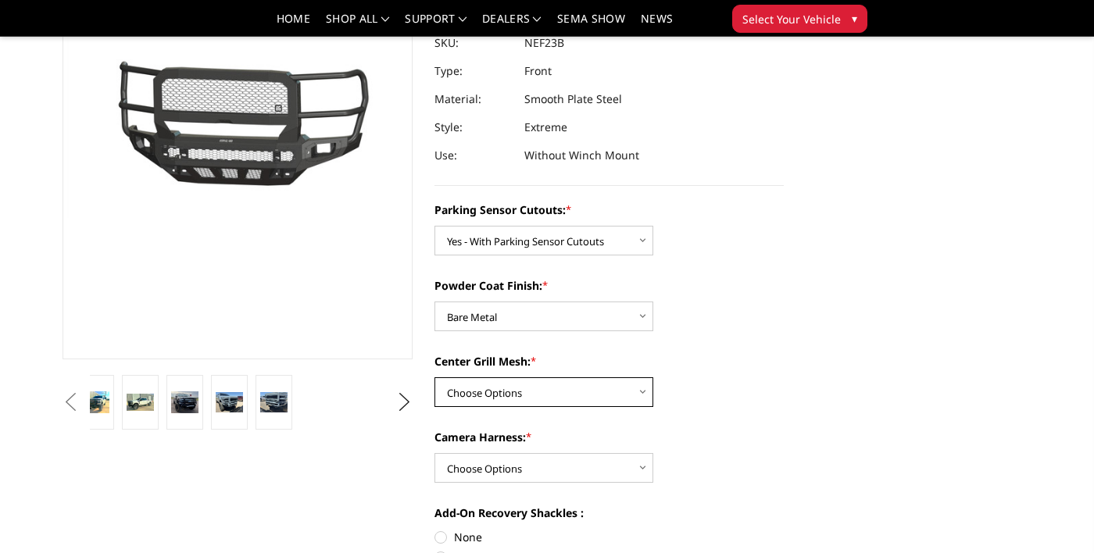
click at [610, 393] on select "Choose Options With Center Grill Mesh Without Center Grill Mesh" at bounding box center [543, 392] width 219 height 30
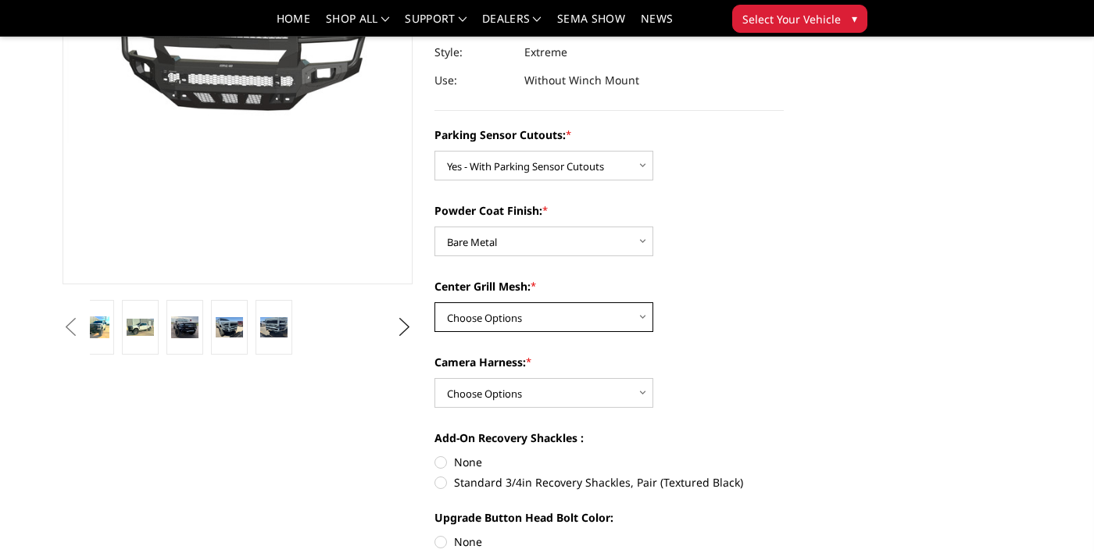
scroll to position [277, 0]
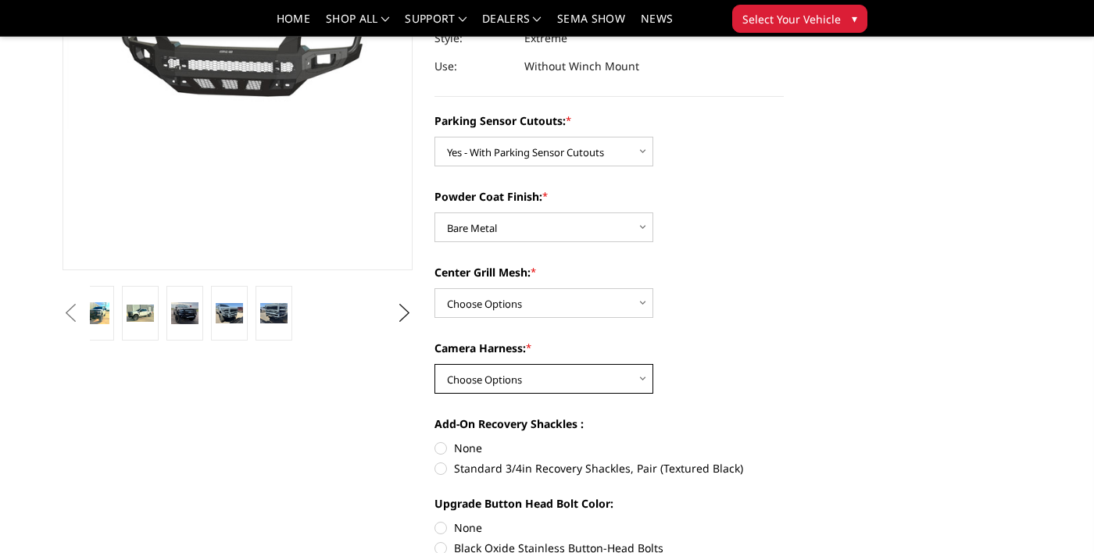
click at [616, 381] on select "Choose Options WITH Camera Harness WITHOUT Camera Harness" at bounding box center [543, 379] width 219 height 30
select select "2588"
click at [434, 364] on select "Choose Options WITH Camera Harness WITHOUT Camera Harness" at bounding box center [543, 379] width 219 height 30
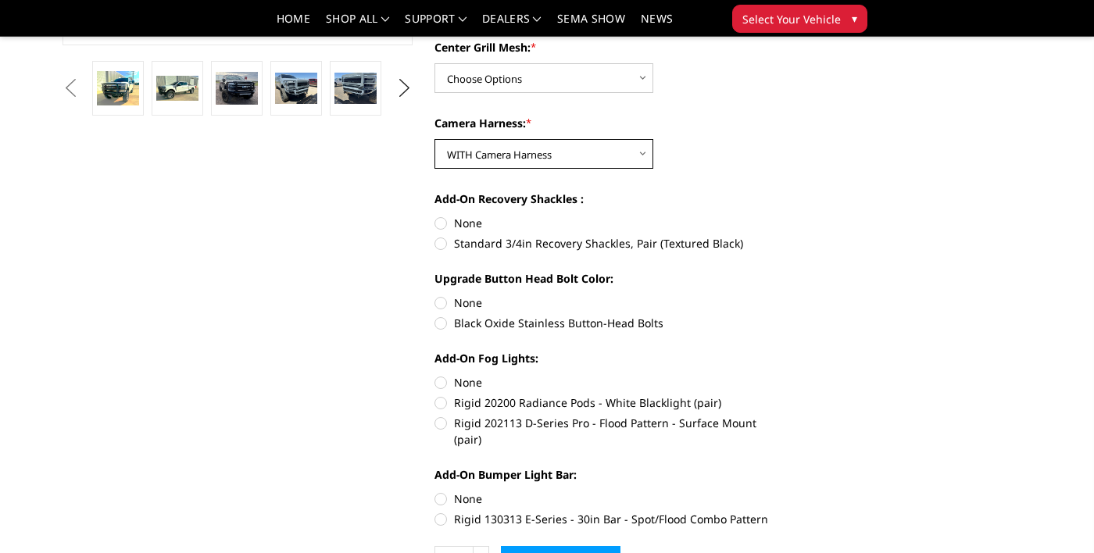
scroll to position [505, 0]
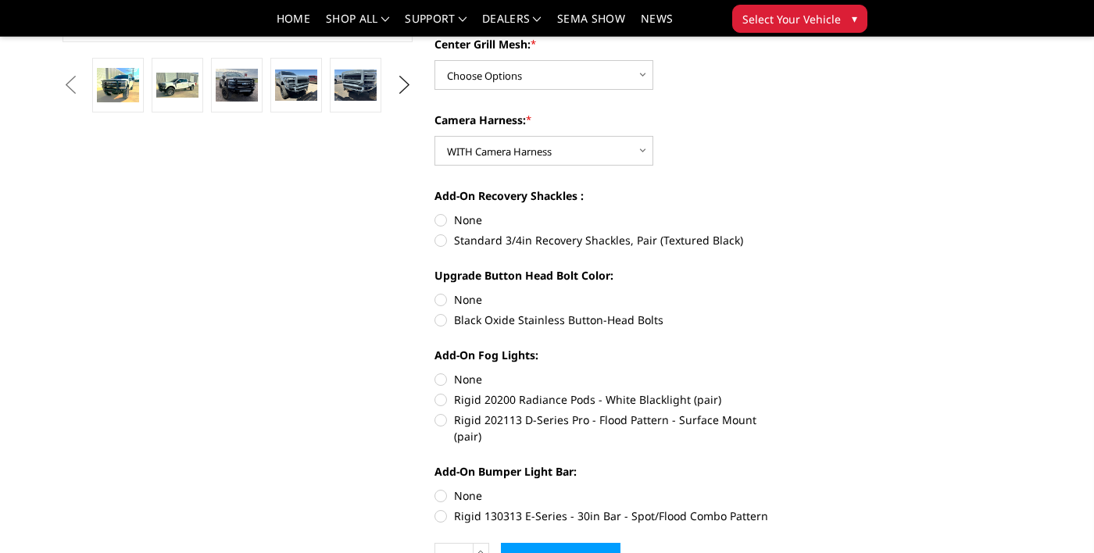
click at [717, 247] on label "Standard 3/4in Recovery Shackles, Pair (Textured Black)" at bounding box center [609, 240] width 350 height 16
click at [783, 212] on input "Standard 3/4in Recovery Shackles, Pair (Textured Black)" at bounding box center [783, 212] width 1 height 1
radio input "true"
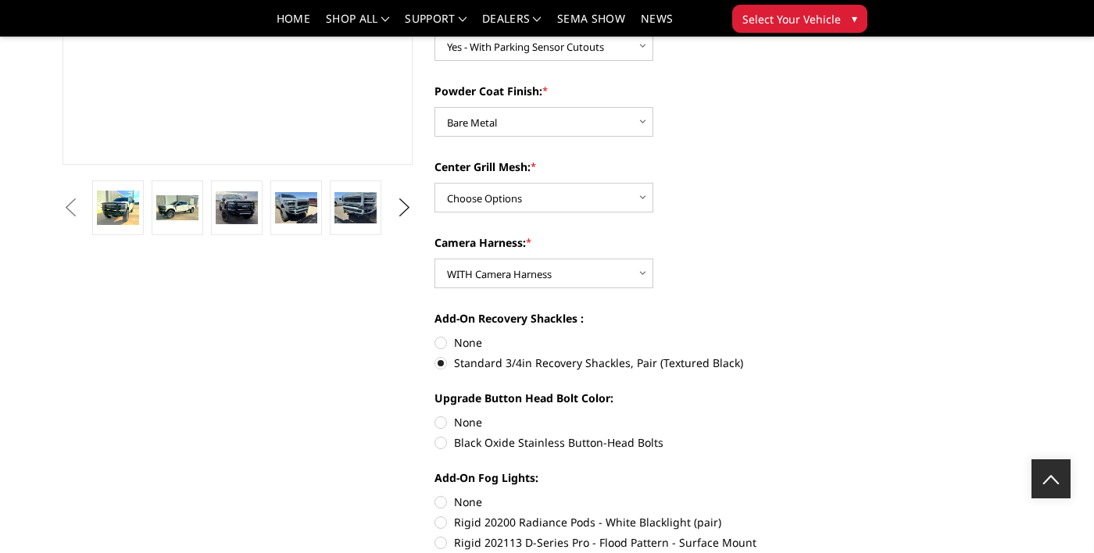
scroll to position [0, 0]
